Goal: Task Accomplishment & Management: Complete application form

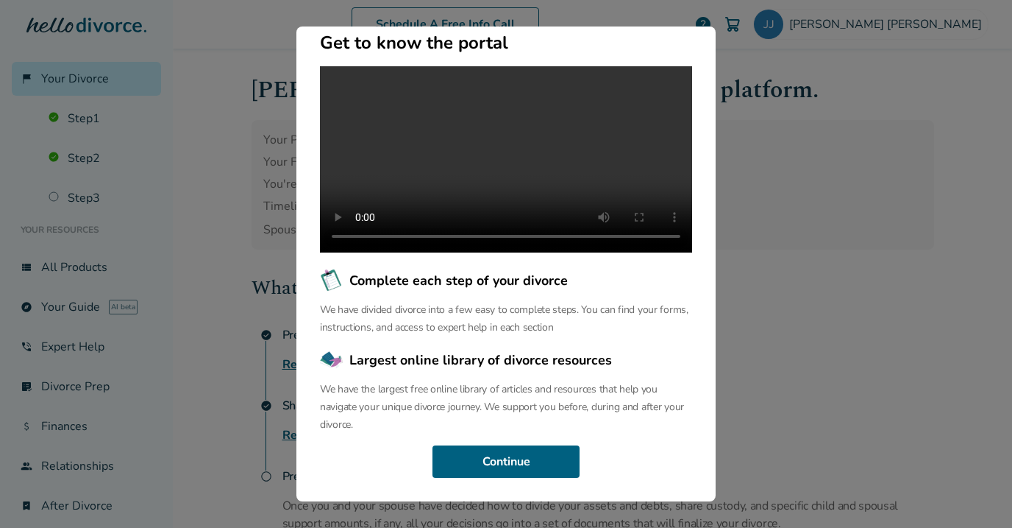
scroll to position [135, 0]
click at [508, 461] on button "Continue" at bounding box center [506, 461] width 147 height 32
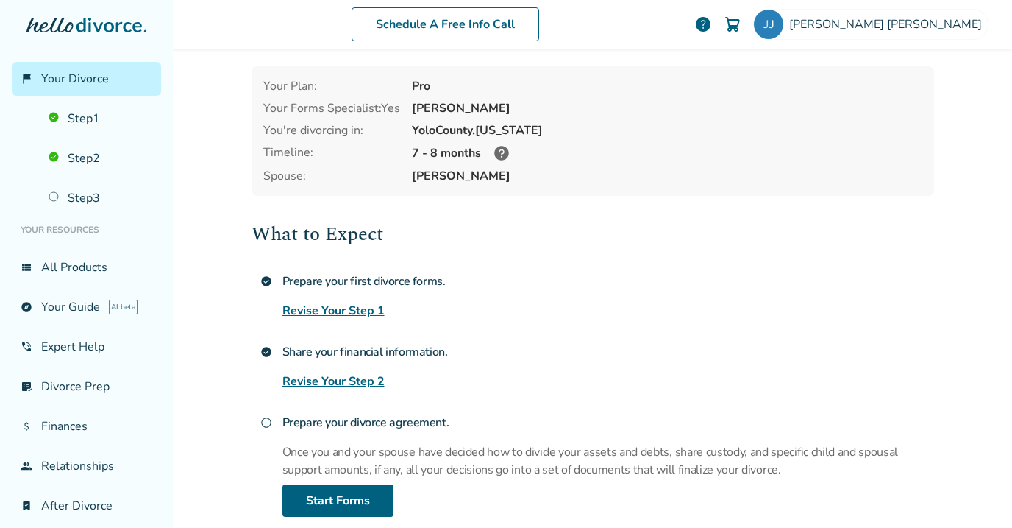
scroll to position [59, 0]
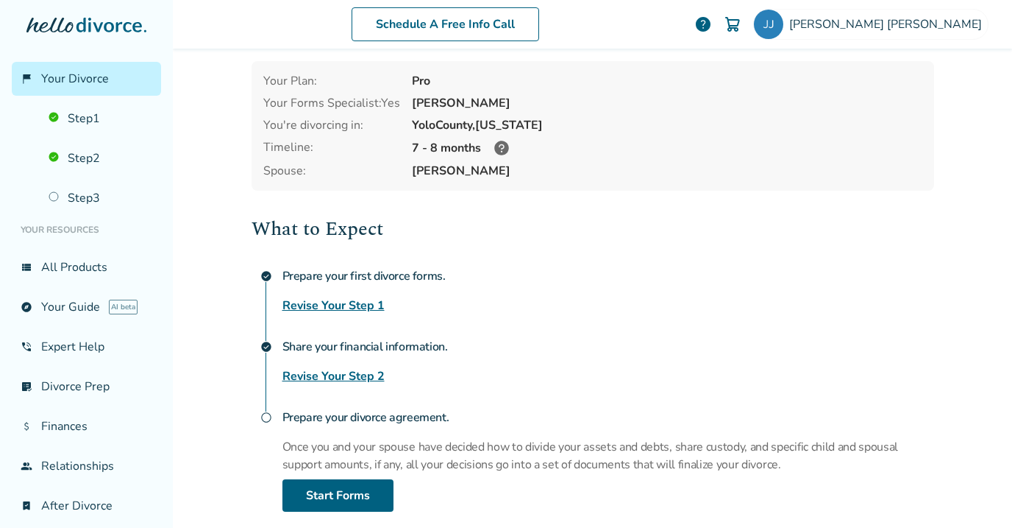
click at [330, 305] on link "Revise Your Step 1" at bounding box center [334, 306] width 102 height 18
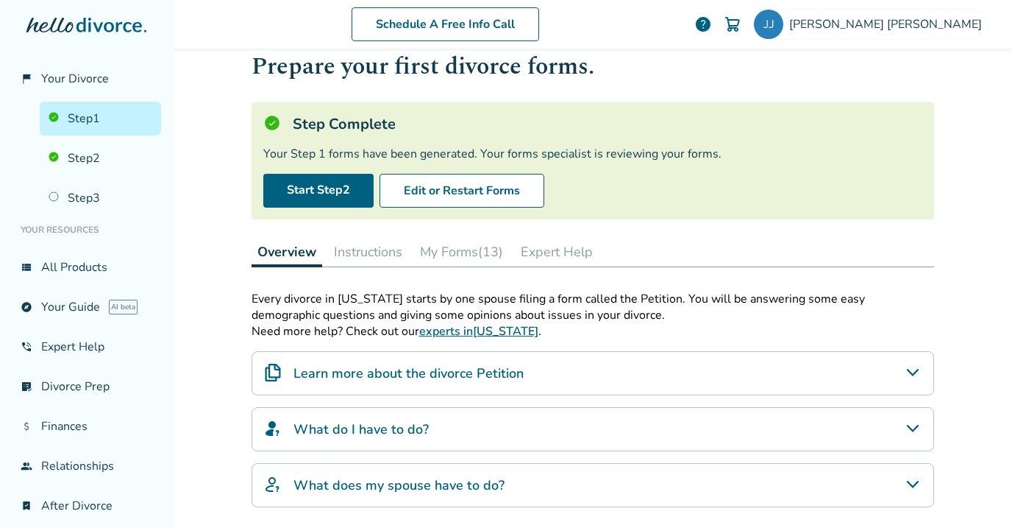
scroll to position [40, 0]
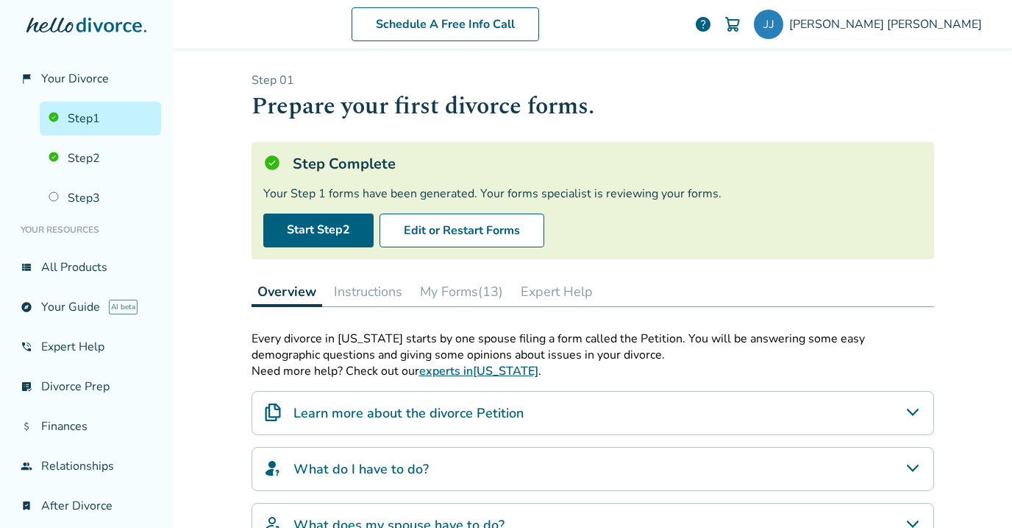
click at [445, 287] on button "My Forms (13)" at bounding box center [461, 291] width 95 height 29
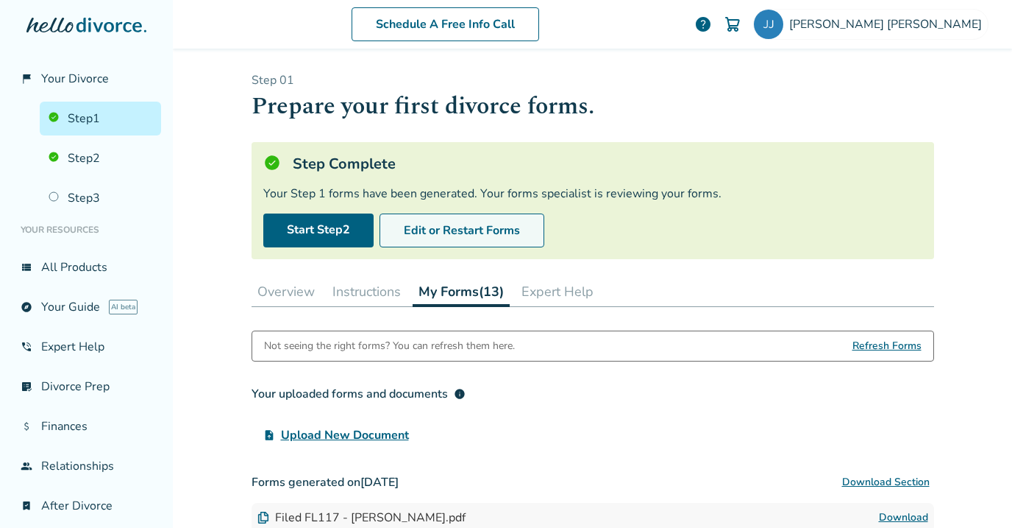
click at [439, 226] on button "Edit or Restart Forms" at bounding box center [462, 230] width 165 height 34
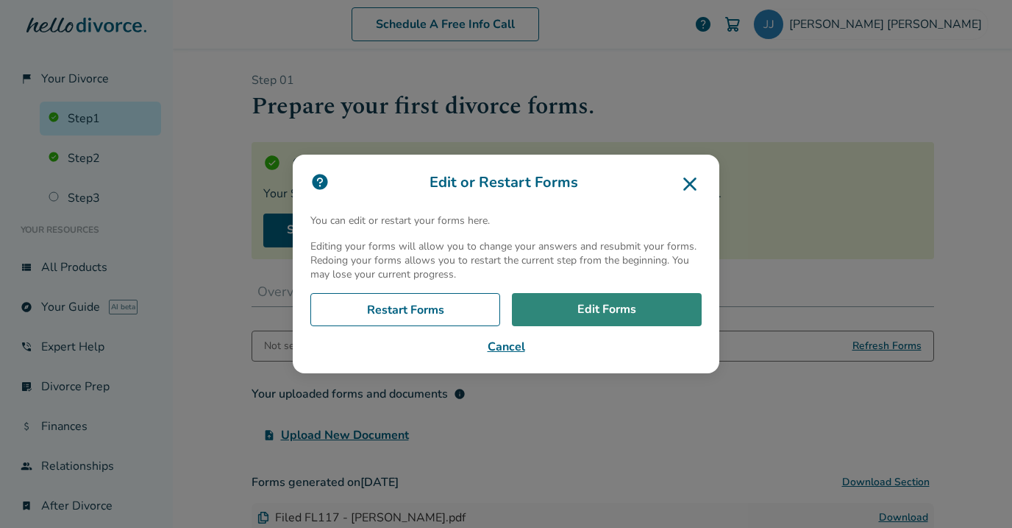
click at [585, 307] on link "Edit Forms" at bounding box center [607, 310] width 190 height 34
